Goal: Find specific page/section: Find specific page/section

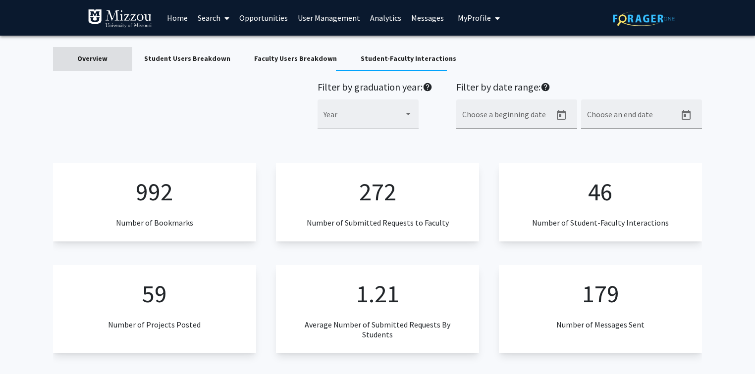
click at [101, 59] on div "Overview" at bounding box center [92, 58] width 30 height 10
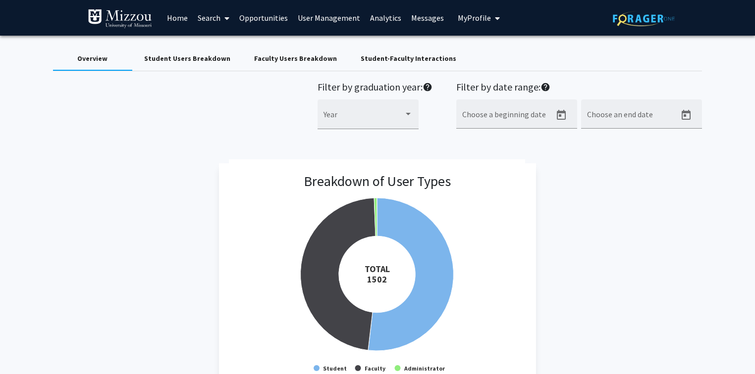
click at [201, 18] on link "Search" at bounding box center [214, 17] width 42 height 35
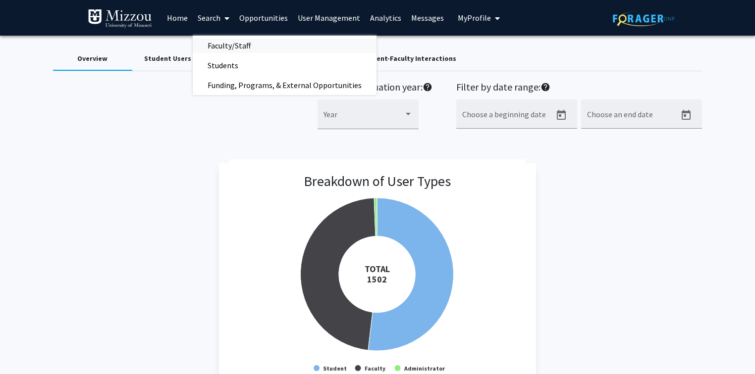
click at [211, 44] on span "Faculty/Staff" at bounding box center [229, 46] width 73 height 20
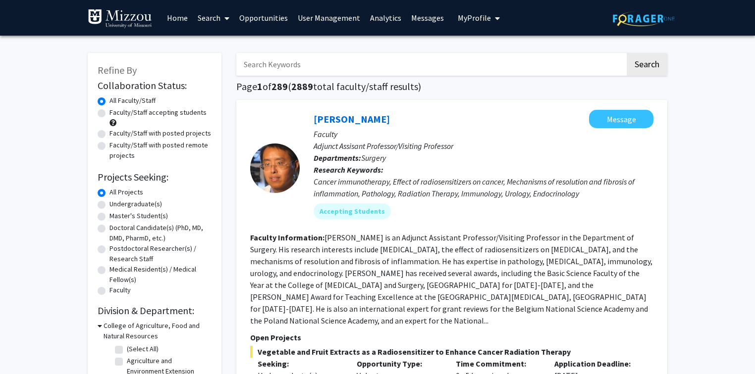
click at [349, 65] on input "Search Keywords" at bounding box center [430, 64] width 389 height 23
type input "wan"
click at [626, 53] on button "Search" at bounding box center [646, 64] width 41 height 23
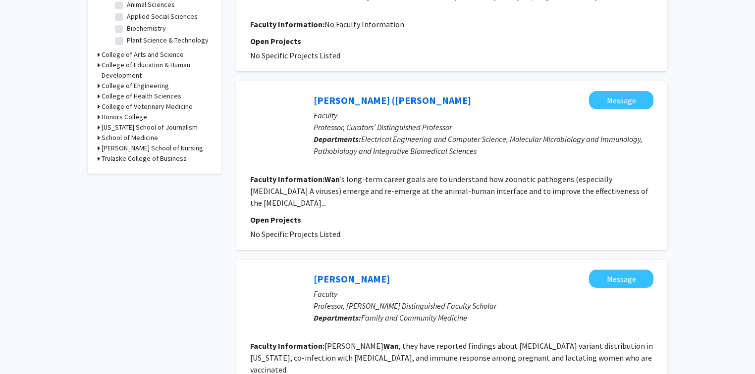
scroll to position [317, 0]
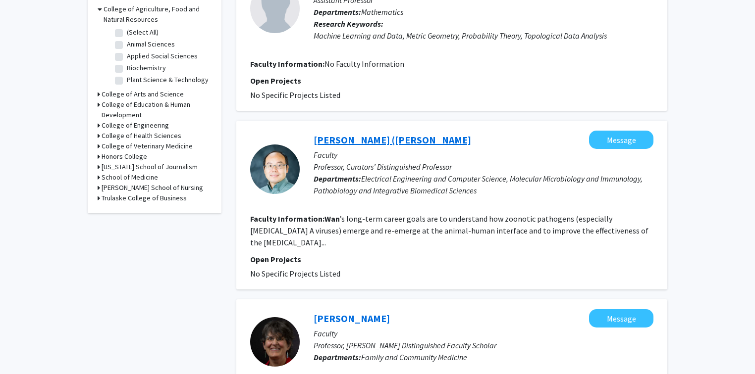
click at [401, 140] on link "[PERSON_NAME] ([PERSON_NAME]" at bounding box center [391, 140] width 157 height 12
